Goal: Communication & Community: Answer question/provide support

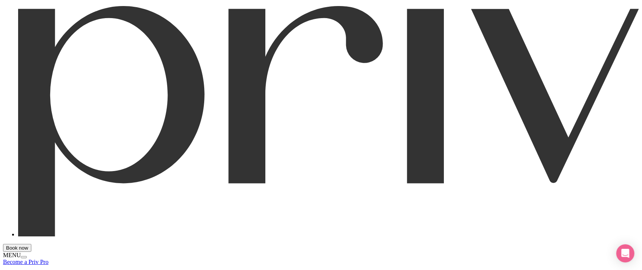
click at [625, 26] on div "Book now MENU" at bounding box center [321, 132] width 636 height 252
click at [24, 257] on span at bounding box center [24, 257] width 0 height 0
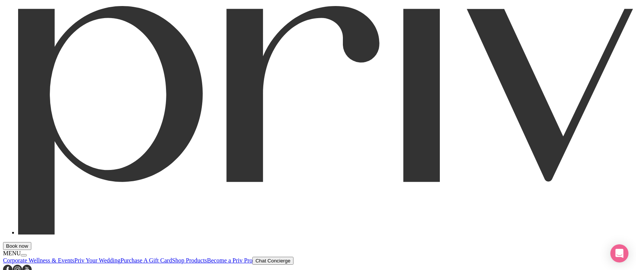
click at [618, 251] on icon "Open Intercom Messenger" at bounding box center [619, 253] width 9 height 10
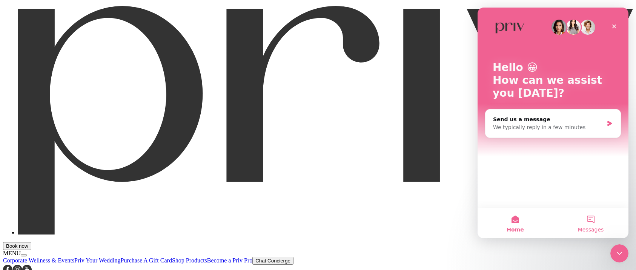
click at [594, 218] on button "Messages" at bounding box center [590, 223] width 75 height 30
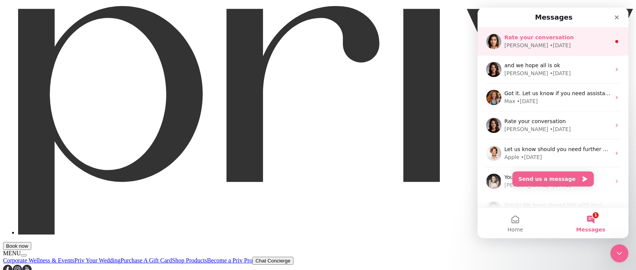
click at [563, 43] on div "[PERSON_NAME] • [DATE]" at bounding box center [557, 46] width 106 height 8
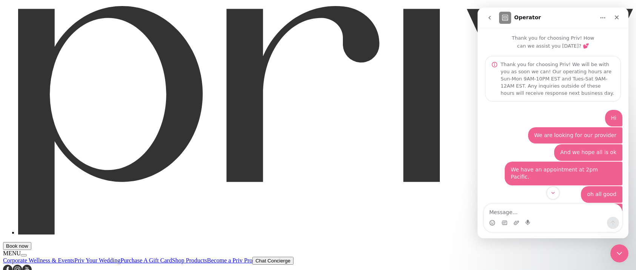
click at [491, 18] on icon "go back" at bounding box center [490, 18] width 6 height 6
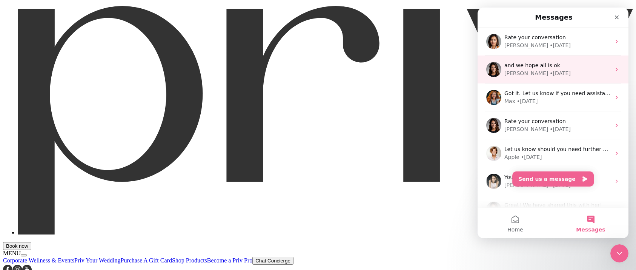
click at [550, 74] on div "• [DATE]" at bounding box center [560, 73] width 21 height 8
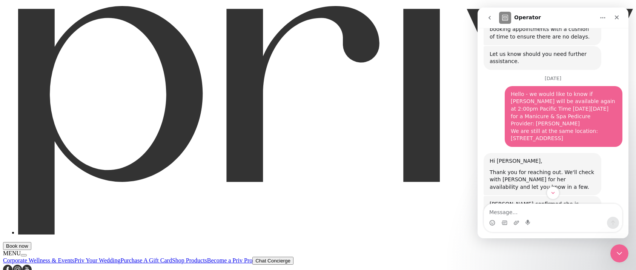
scroll to position [2077, 0]
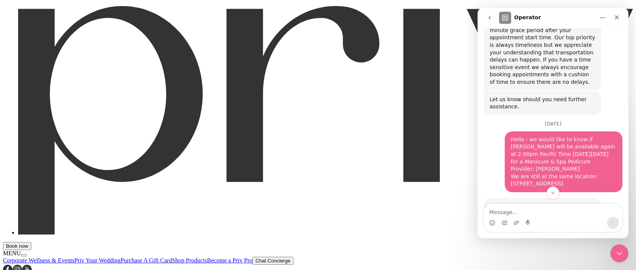
click at [617, 19] on icon "Close" at bounding box center [617, 17] width 6 height 6
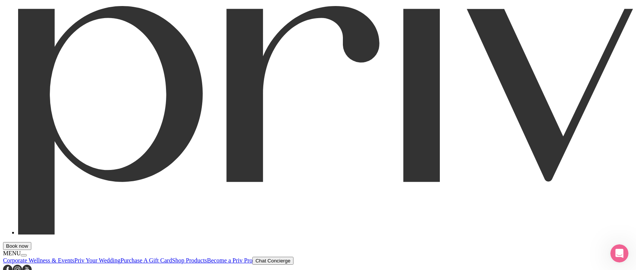
scroll to position [2756, 0]
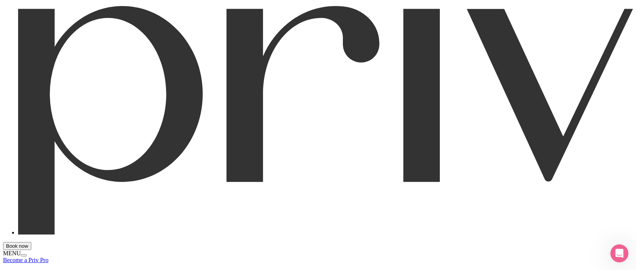
click at [618, 254] on icon "Open Intercom Messenger" at bounding box center [618, 252] width 12 height 12
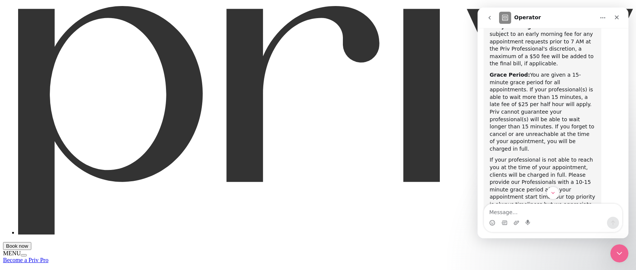
scroll to position [1888, 0]
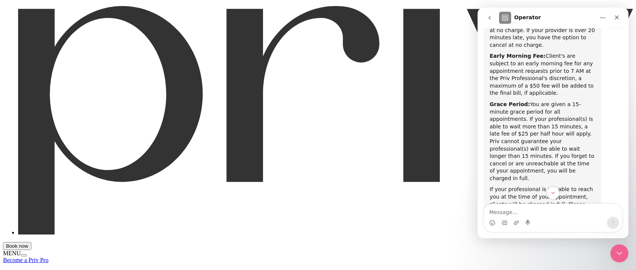
drag, startPoint x: 506, startPoint y: 134, endPoint x: 590, endPoint y: 181, distance: 96.5
copy div "Hello - we would like to know if [PERSON_NAME] will be available again at 2:00p…"
click at [516, 211] on textarea "Message…" at bounding box center [553, 210] width 138 height 13
paste textarea "Hello - we would like to know if [PERSON_NAME] will be available again at 2:00p…"
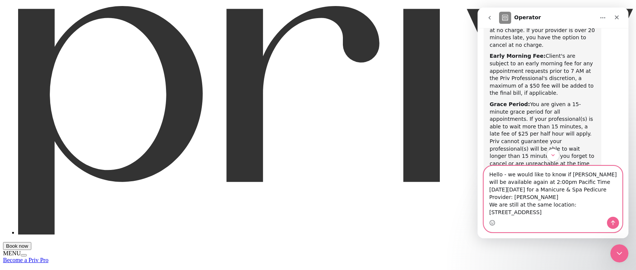
click at [499, 195] on textarea "Hello - we would like to know if [PERSON_NAME] will be available again at 2:00p…" at bounding box center [553, 191] width 138 height 51
drag, startPoint x: 514, startPoint y: 189, endPoint x: 483, endPoint y: 190, distance: 30.9
click at [483, 190] on div "Hello - we would like to know if [PERSON_NAME] will be available again at 2:00p…" at bounding box center [553, 199] width 151 height 66
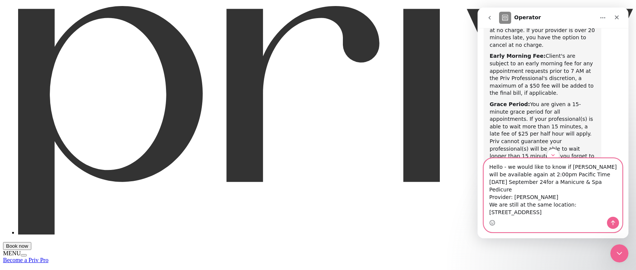
type textarea "Hello - we would like to know if [PERSON_NAME] will be available again at 2:00p…"
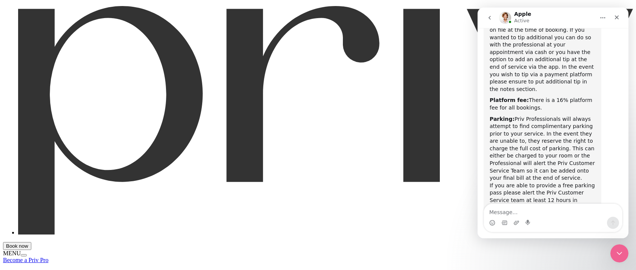
scroll to position [3652, 0]
